Goal: Information Seeking & Learning: Check status

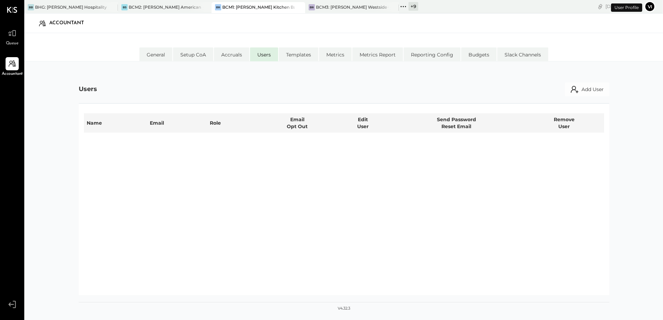
select select "**********"
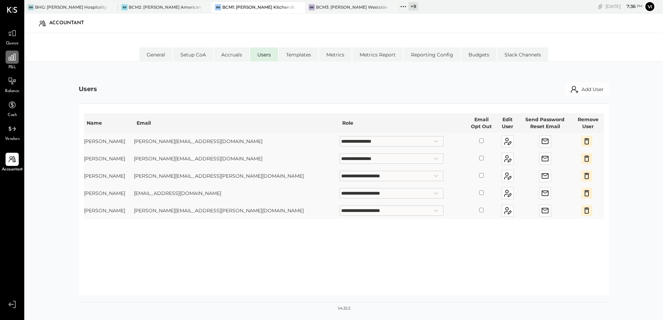
click at [9, 57] on icon at bounding box center [12, 57] width 9 height 9
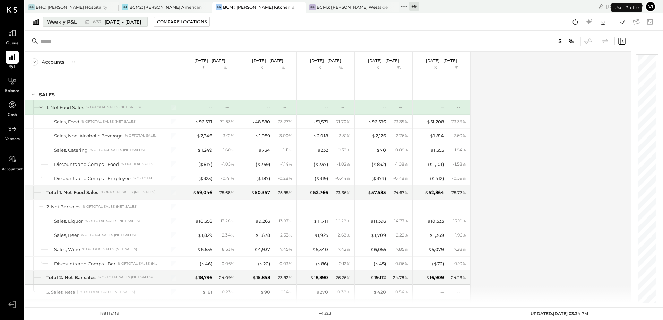
click at [118, 24] on span "[DATE] - [DATE]" at bounding box center [123, 22] width 36 height 7
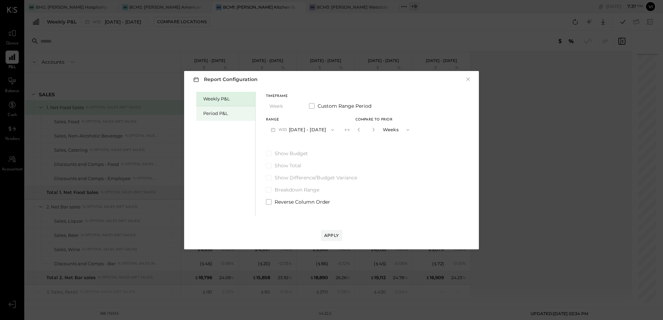
click at [226, 116] on div "Period P&L" at bounding box center [227, 113] width 49 height 7
click at [298, 133] on button "P09 [DATE] - [DATE]" at bounding box center [302, 129] width 72 height 13
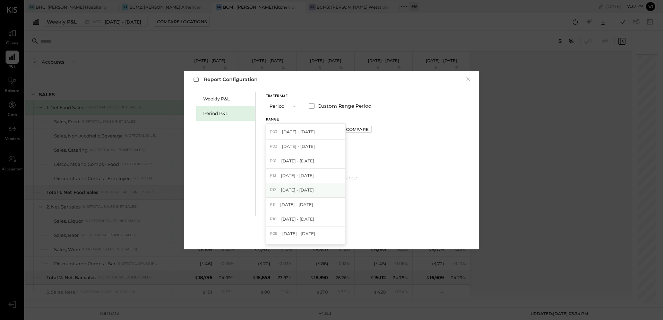
scroll to position [69, 0]
click at [302, 179] on span "[DATE] - [DATE]" at bounding box center [297, 178] width 33 height 6
click at [328, 236] on div "Apply" at bounding box center [331, 236] width 15 height 6
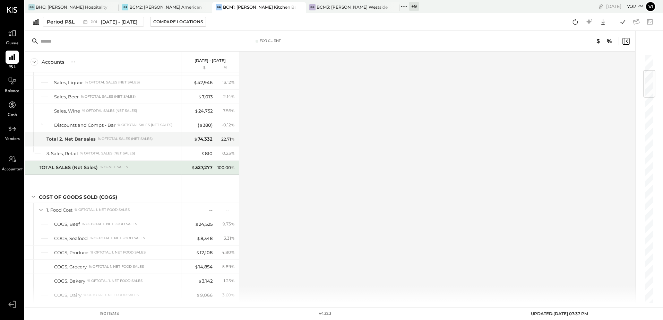
scroll to position [208, 0]
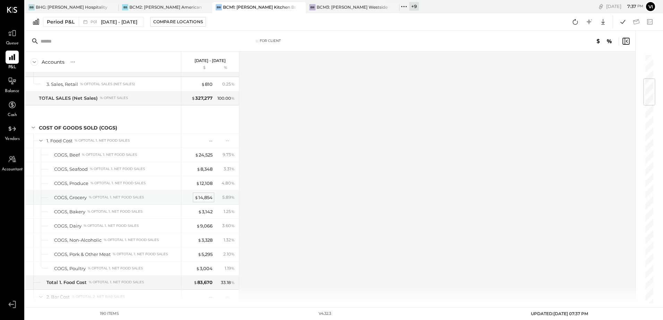
click at [210, 196] on div "$ 14,854" at bounding box center [203, 197] width 18 height 7
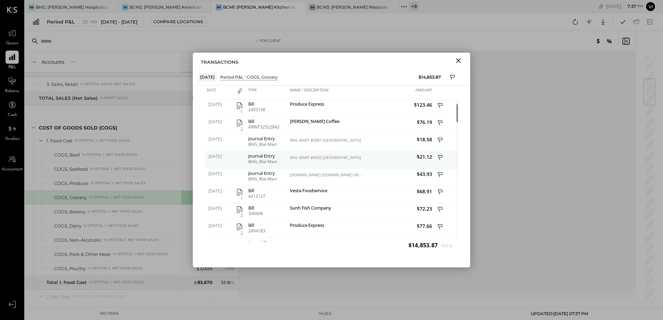
click at [350, 159] on div "WAL-MART #4202 [GEOGRAPHIC_DATA] CA - [DATE]" at bounding box center [324, 157] width 69 height 5
click at [285, 159] on div "Journal Entry BHG_Wal-Mart" at bounding box center [267, 159] width 42 height 17
click at [246, 158] on div "Journal Entry BHG_Wal-Mart" at bounding box center [267, 159] width 42 height 17
click at [270, 156] on div "Journal Entry" at bounding box center [267, 156] width 38 height 5
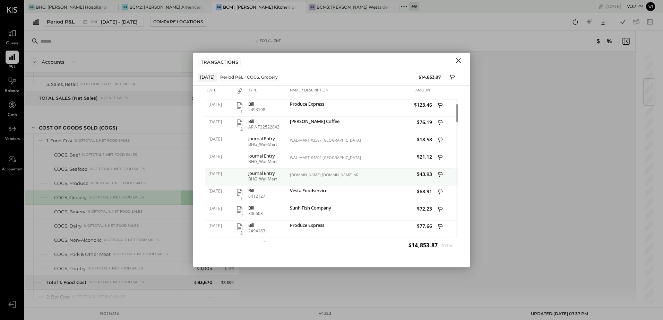
click at [241, 176] on div at bounding box center [240, 177] width 14 height 17
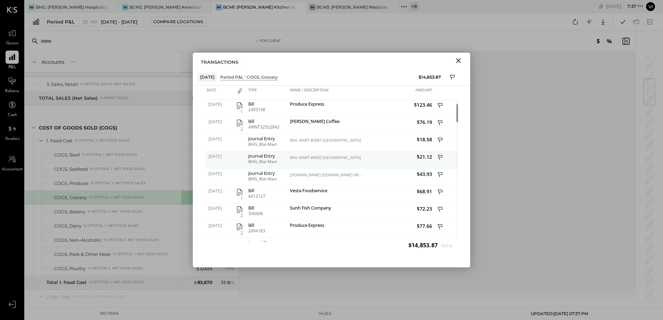
click at [239, 163] on div at bounding box center [240, 159] width 14 height 17
click at [238, 158] on div at bounding box center [240, 159] width 14 height 17
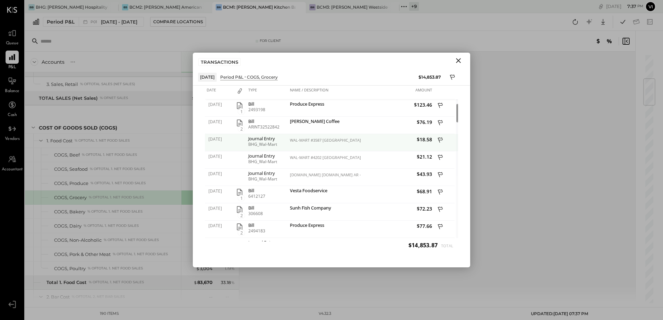
click at [239, 145] on div at bounding box center [240, 142] width 14 height 17
click at [437, 140] on button at bounding box center [440, 140] width 10 height 9
click at [359, 140] on div "WAL-MART #3587 [GEOGRAPHIC_DATA] CA - [DATE]" at bounding box center [324, 140] width 69 height 5
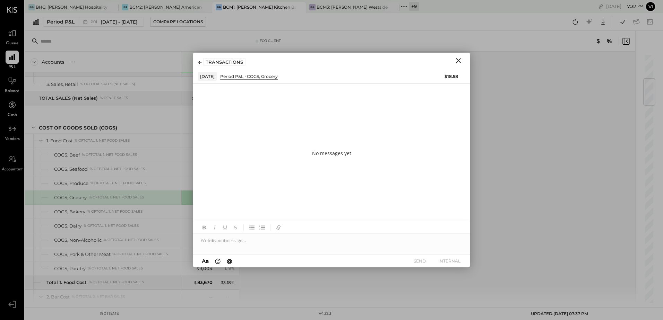
click at [459, 61] on icon "Close" at bounding box center [458, 60] width 5 height 5
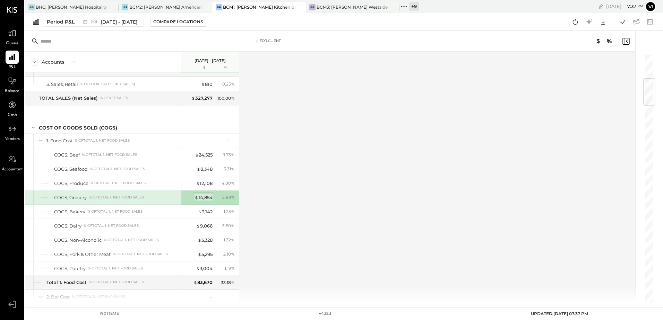
click at [204, 196] on div "$ 14,854" at bounding box center [203, 197] width 18 height 7
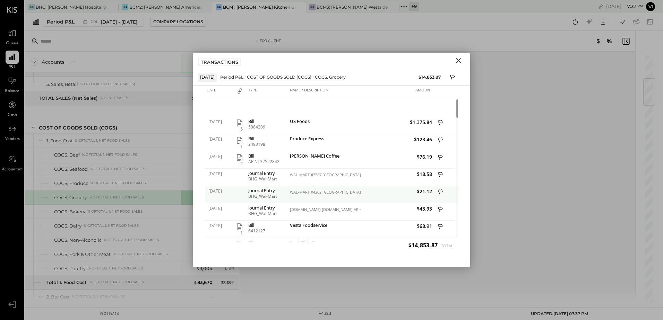
click at [440, 191] on icon at bounding box center [440, 193] width 6 height 9
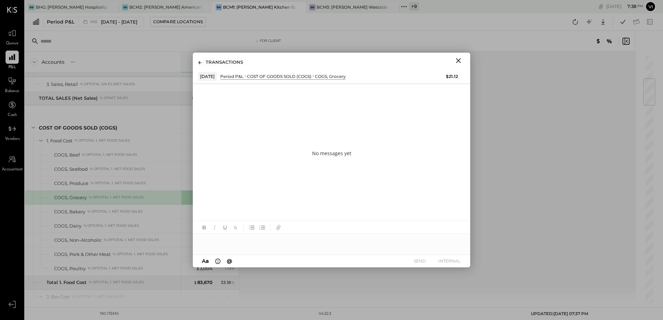
click at [222, 247] on div at bounding box center [331, 241] width 277 height 14
click at [277, 231] on icon "button" at bounding box center [279, 228] width 8 height 8
click at [276, 228] on icon "button" at bounding box center [277, 228] width 3 height 3
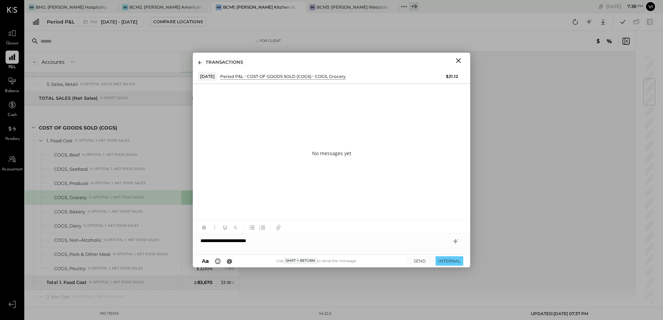
click at [269, 246] on div "**********" at bounding box center [331, 241] width 277 height 14
click at [277, 243] on div "**********" at bounding box center [331, 241] width 277 height 14
click at [290, 242] on div "**********" at bounding box center [331, 241] width 277 height 14
click at [315, 241] on div "**********" at bounding box center [331, 241] width 277 height 14
click at [457, 62] on icon "Close" at bounding box center [458, 60] width 5 height 5
